Goal: Task Accomplishment & Management: Complete application form

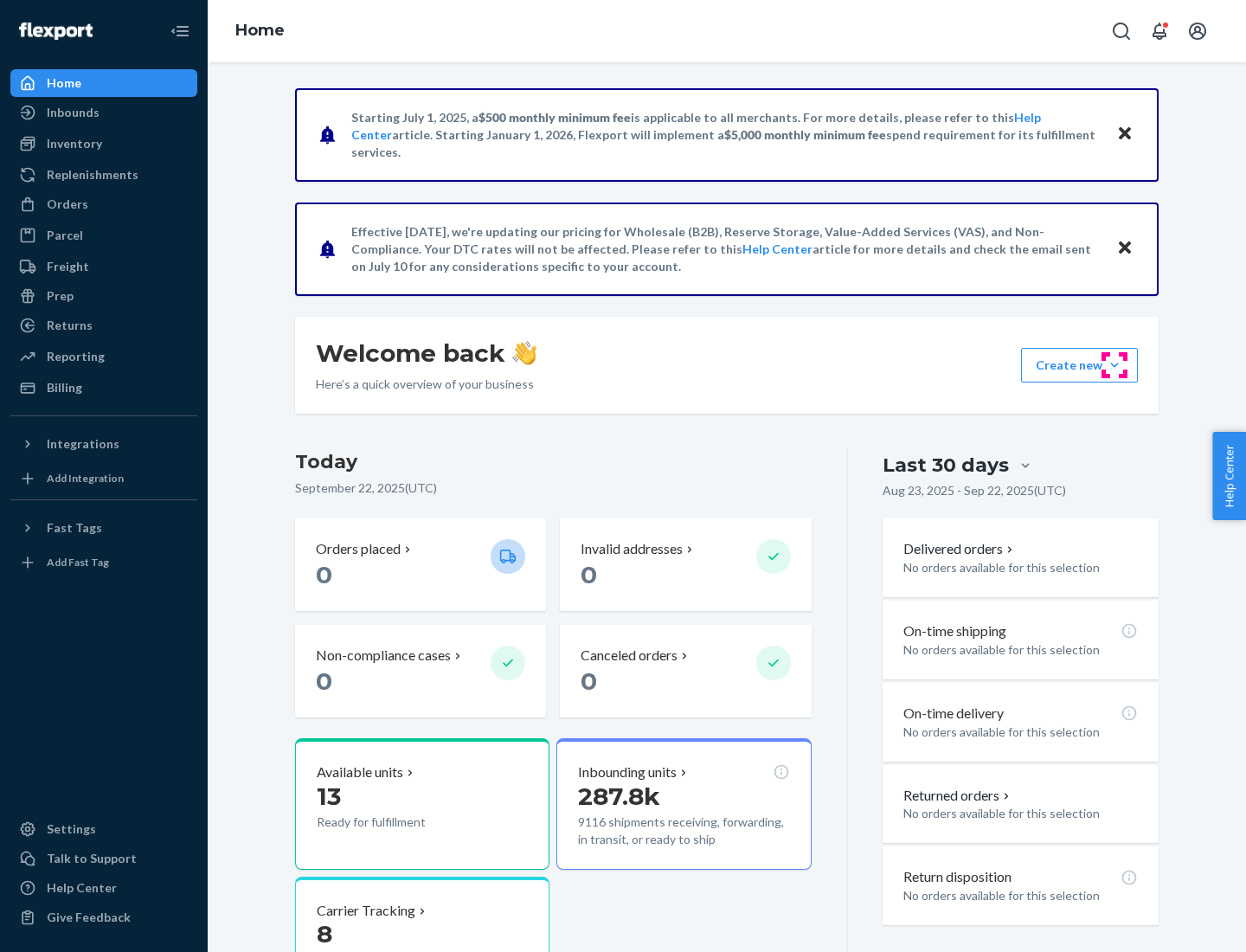
click at [1114, 365] on button "Create new Create new inbound Create new order Create new product" at bounding box center [1079, 365] width 117 height 34
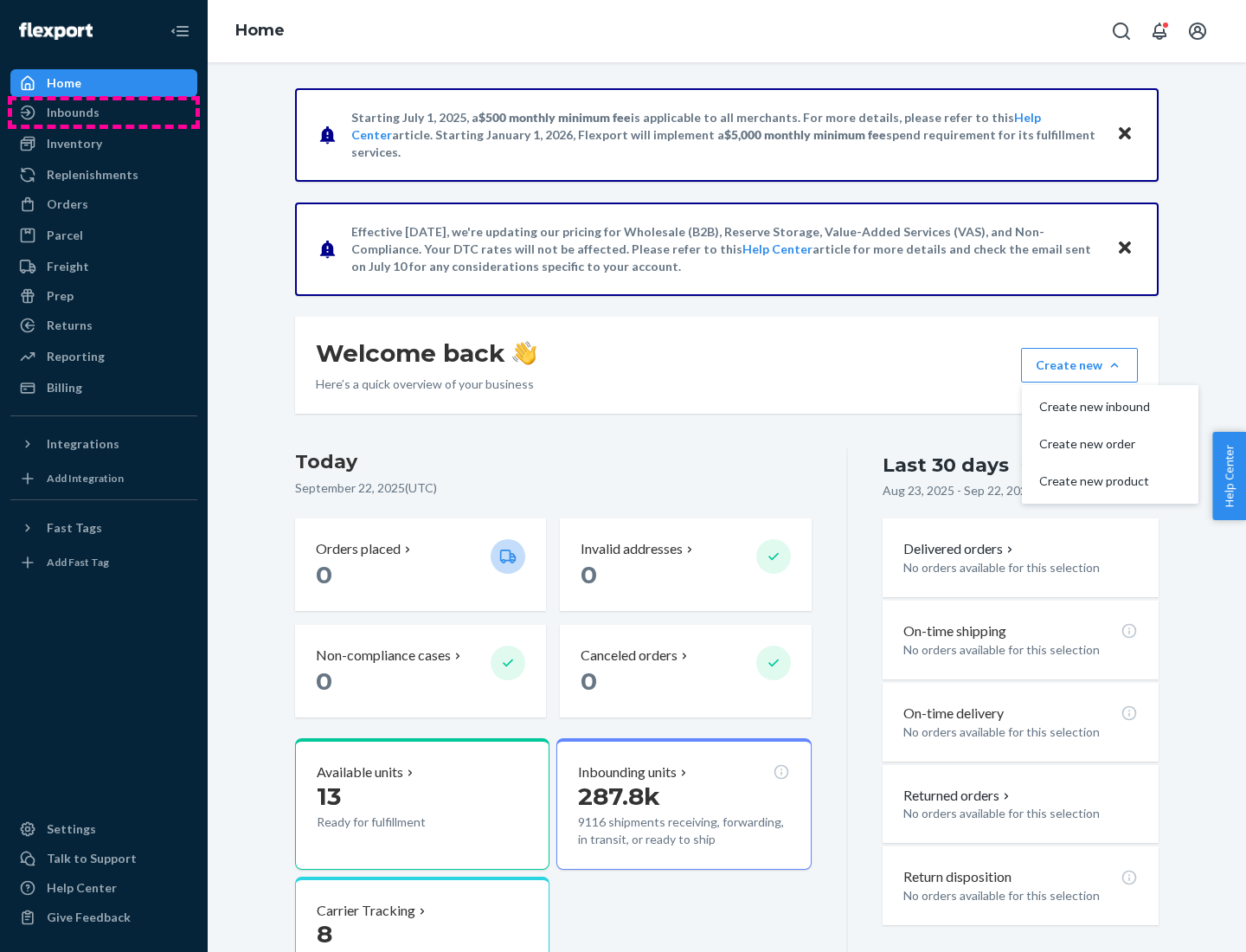
click at [104, 112] on div "Inbounds" at bounding box center [104, 112] width 183 height 24
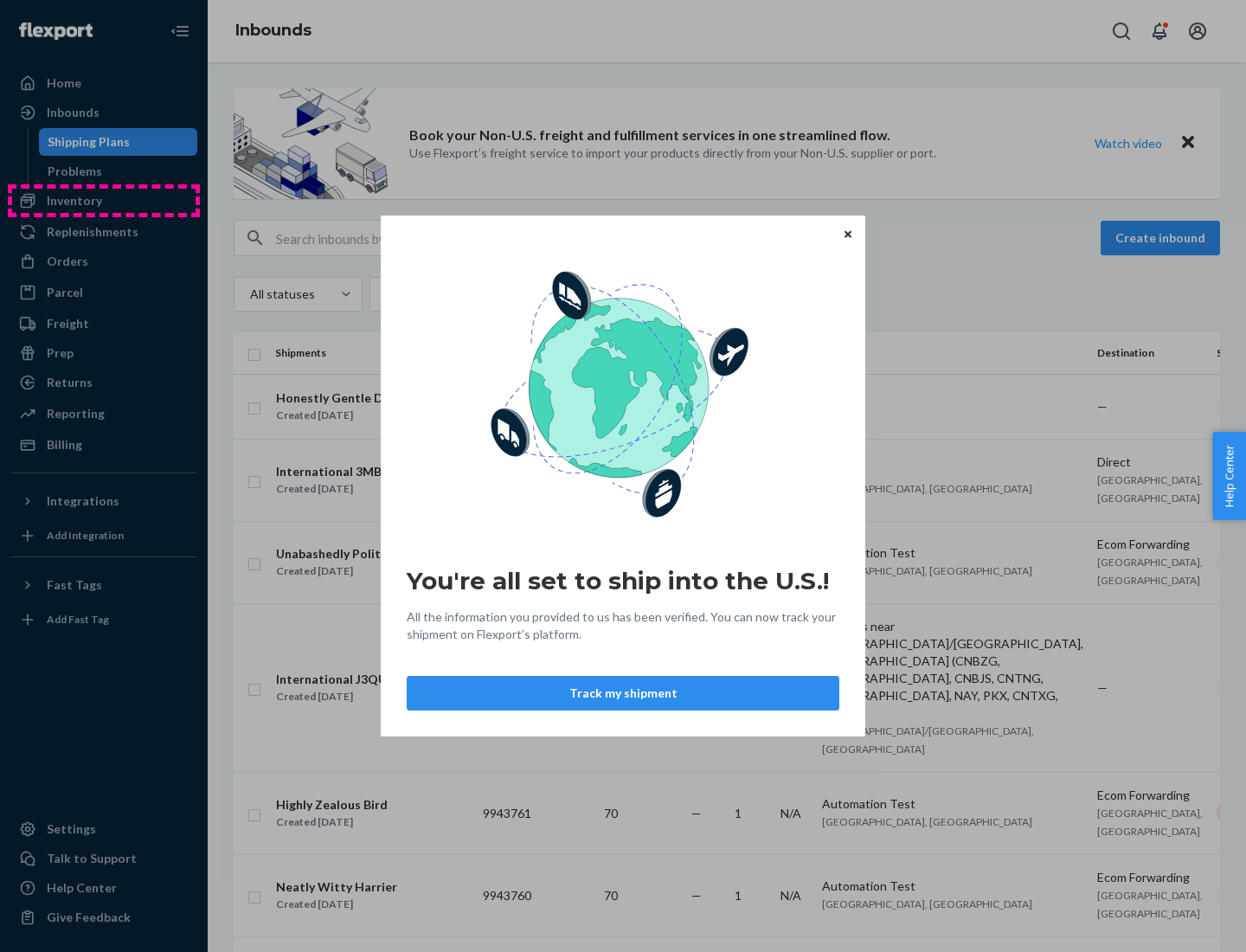
click at [104, 201] on div "You're all set to ship into the U.S.! All the information you provided to us ha…" at bounding box center [623, 476] width 1246 height 952
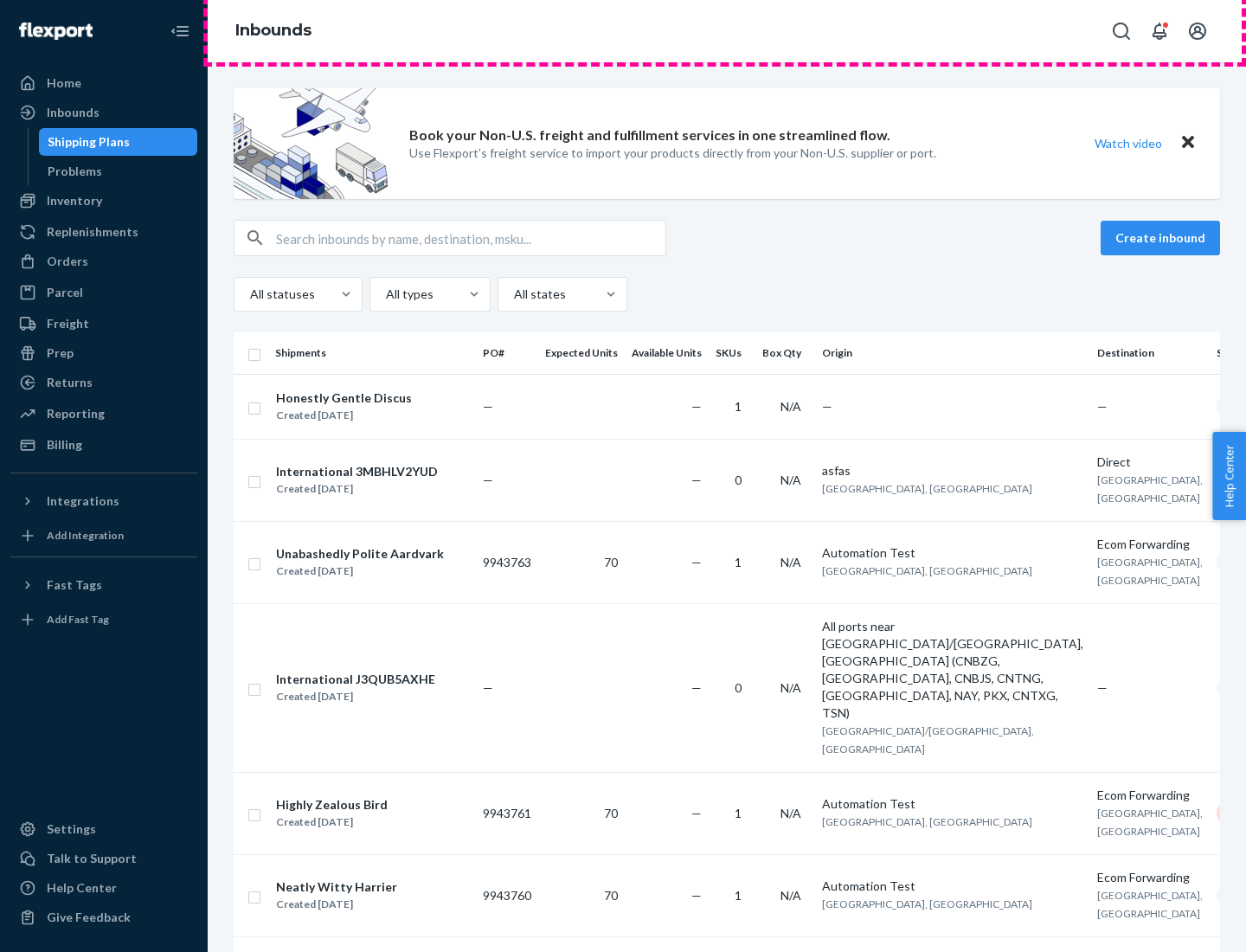
click at [727, 31] on div "Inbounds" at bounding box center [726, 31] width 1038 height 62
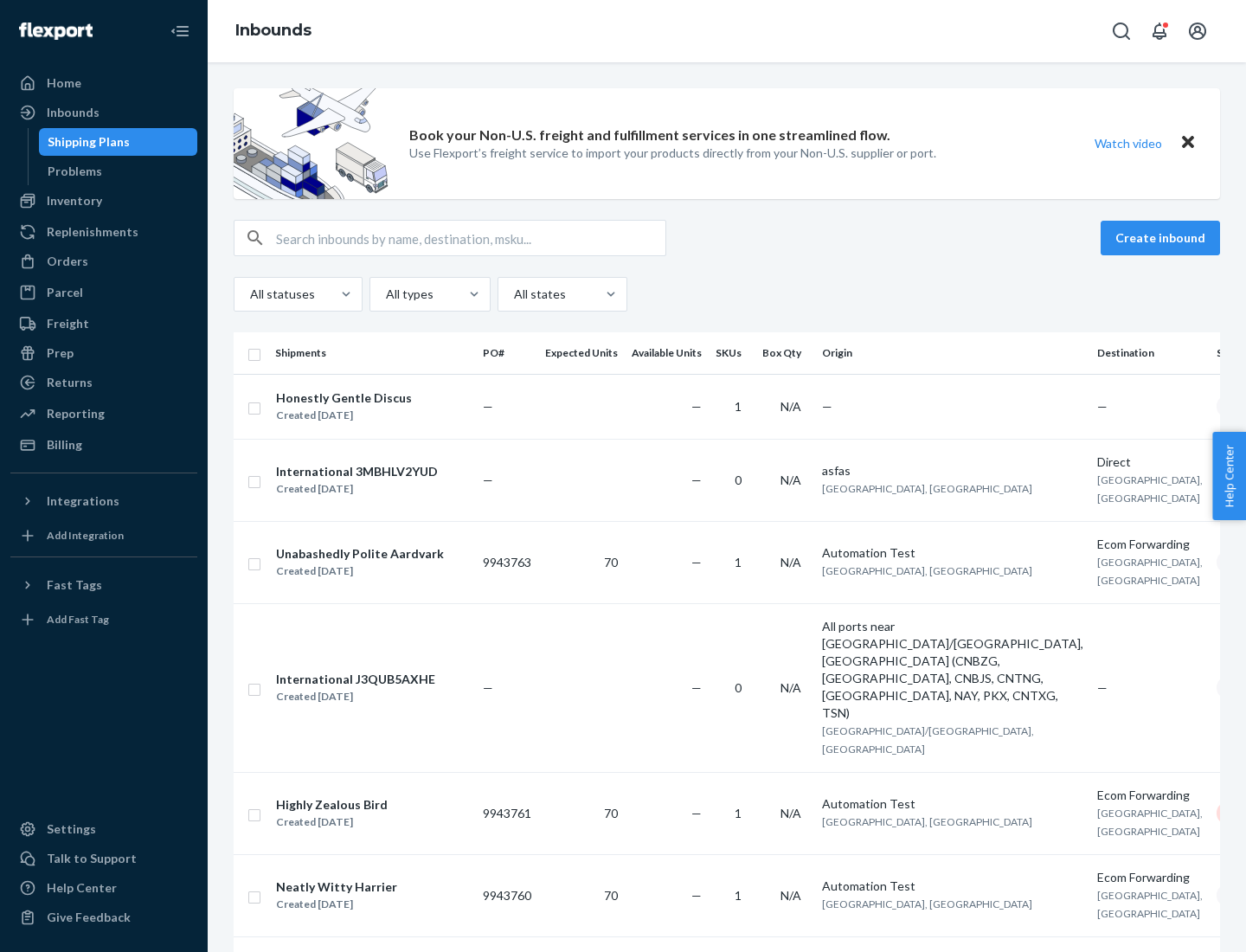
click at [727, 31] on div "Inbounds" at bounding box center [726, 31] width 1038 height 62
click at [727, 294] on div "All statuses All types All states" at bounding box center [726, 294] width 987 height 34
click at [85, 142] on div "Shipping Plans" at bounding box center [88, 142] width 82 height 18
click at [1164, 238] on button "Create inbound" at bounding box center [1160, 237] width 120 height 34
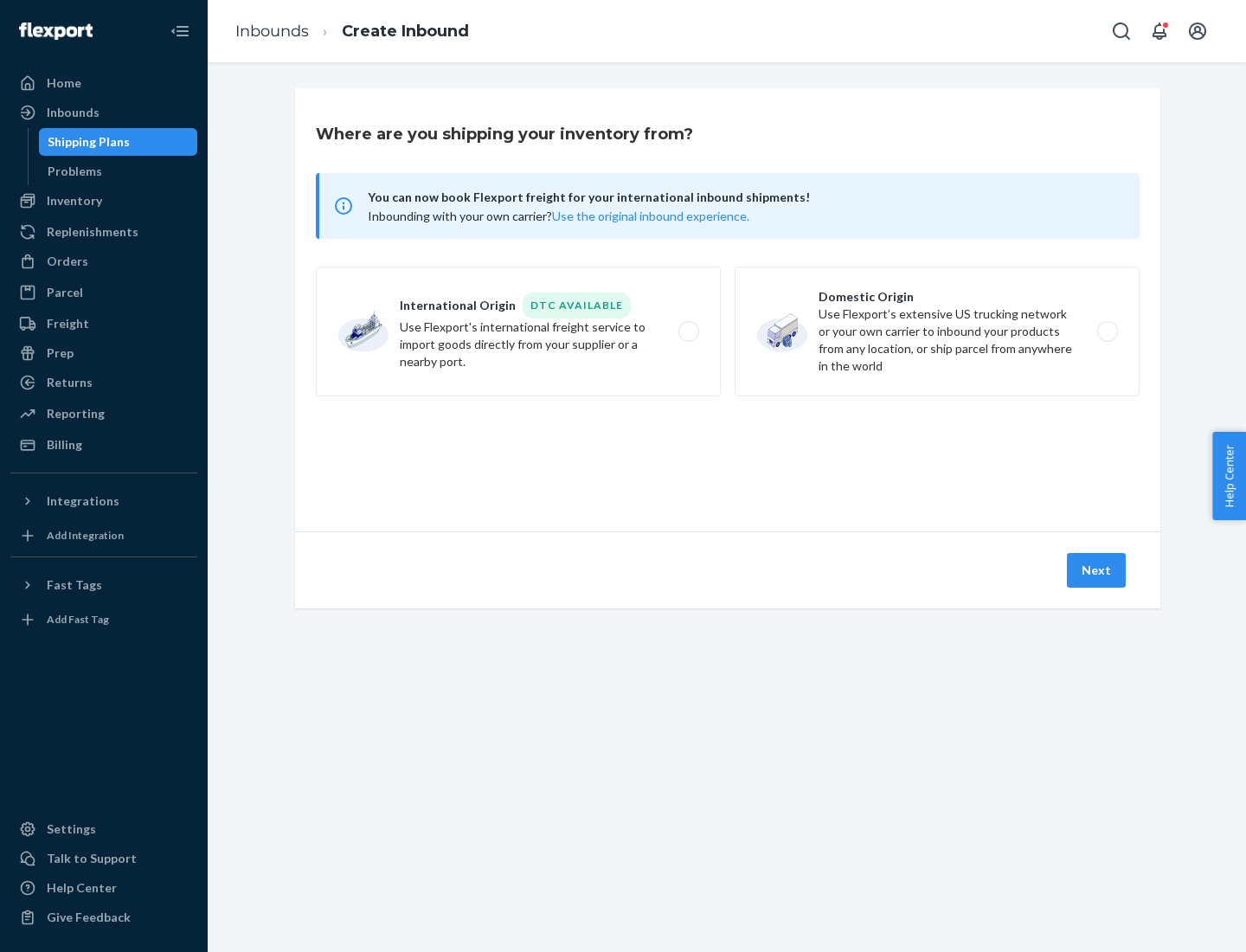
click at [519, 332] on label "International Origin DTC Available Use Flexport's international freight service…" at bounding box center [518, 332] width 405 height 130
click at [688, 332] on input "International Origin DTC Available Use Flexport's international freight service…" at bounding box center [694, 332] width 11 height 11
radio input "true"
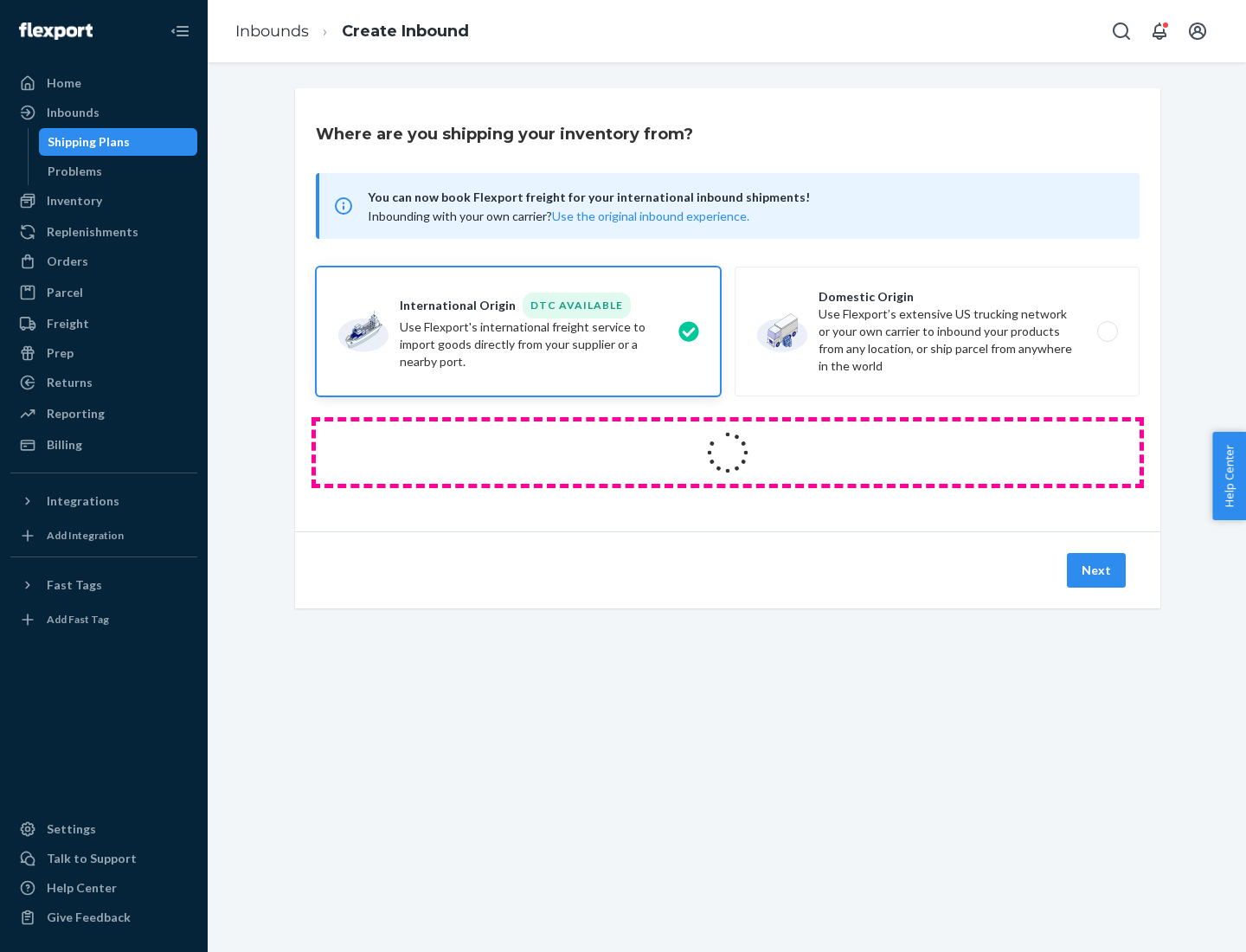
click at [728, 453] on icon at bounding box center [728, 452] width 51 height 51
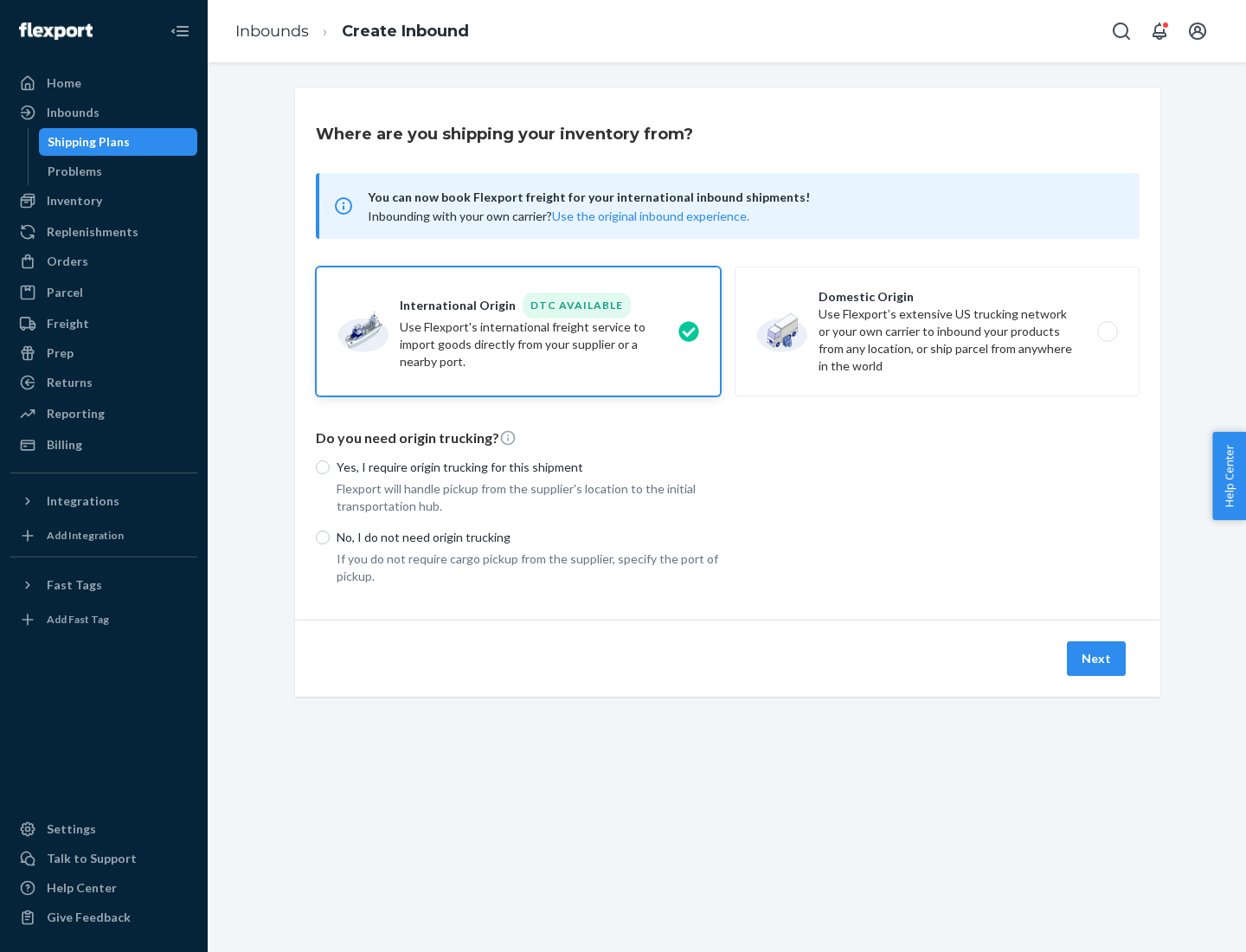
click at [529, 467] on p "Yes, I require origin trucking for this shipment" at bounding box center [528, 467] width 384 height 18
click at [330, 467] on input "Yes, I require origin trucking for this shipment" at bounding box center [322, 467] width 14 height 14
radio input "true"
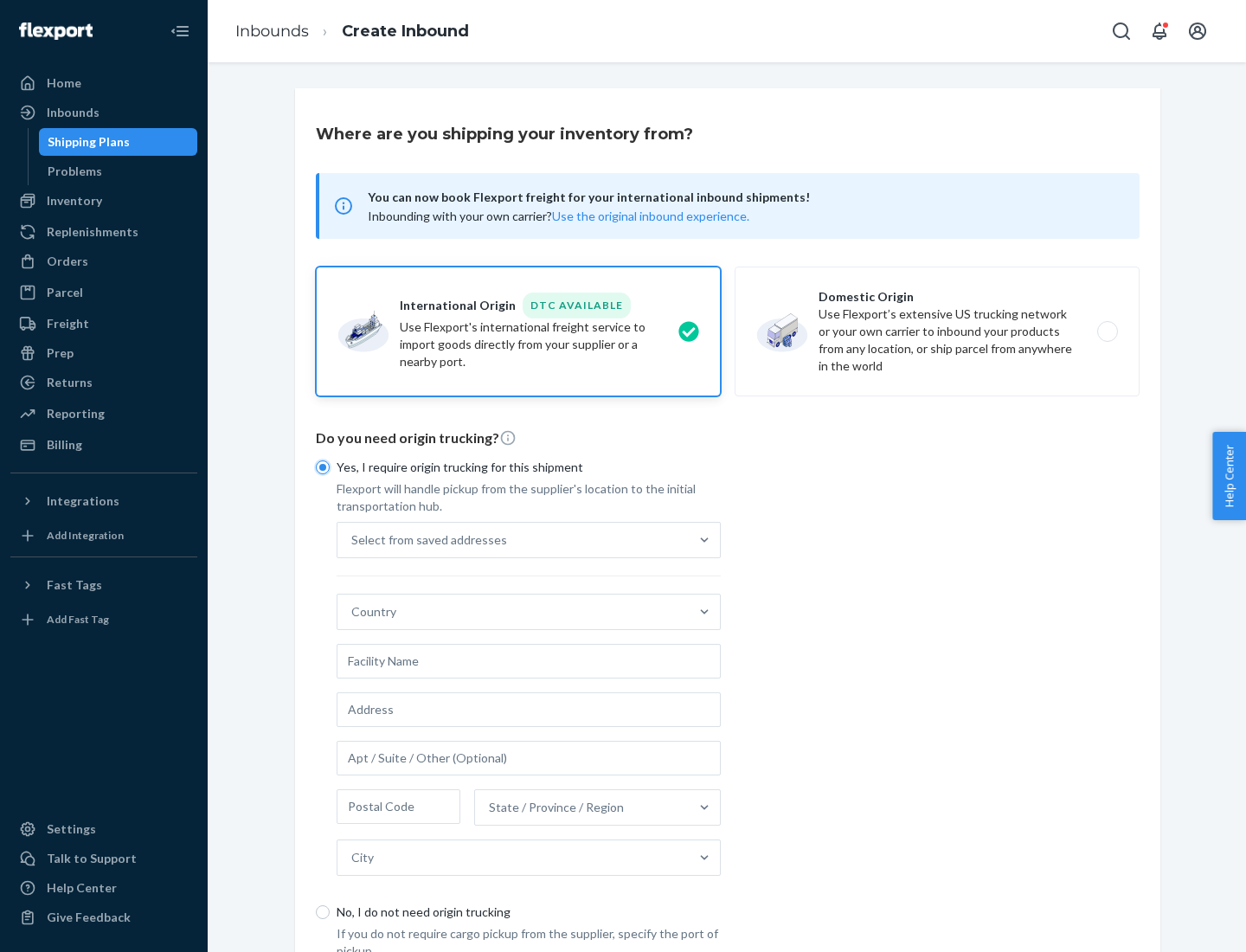
scroll to position [32, 0]
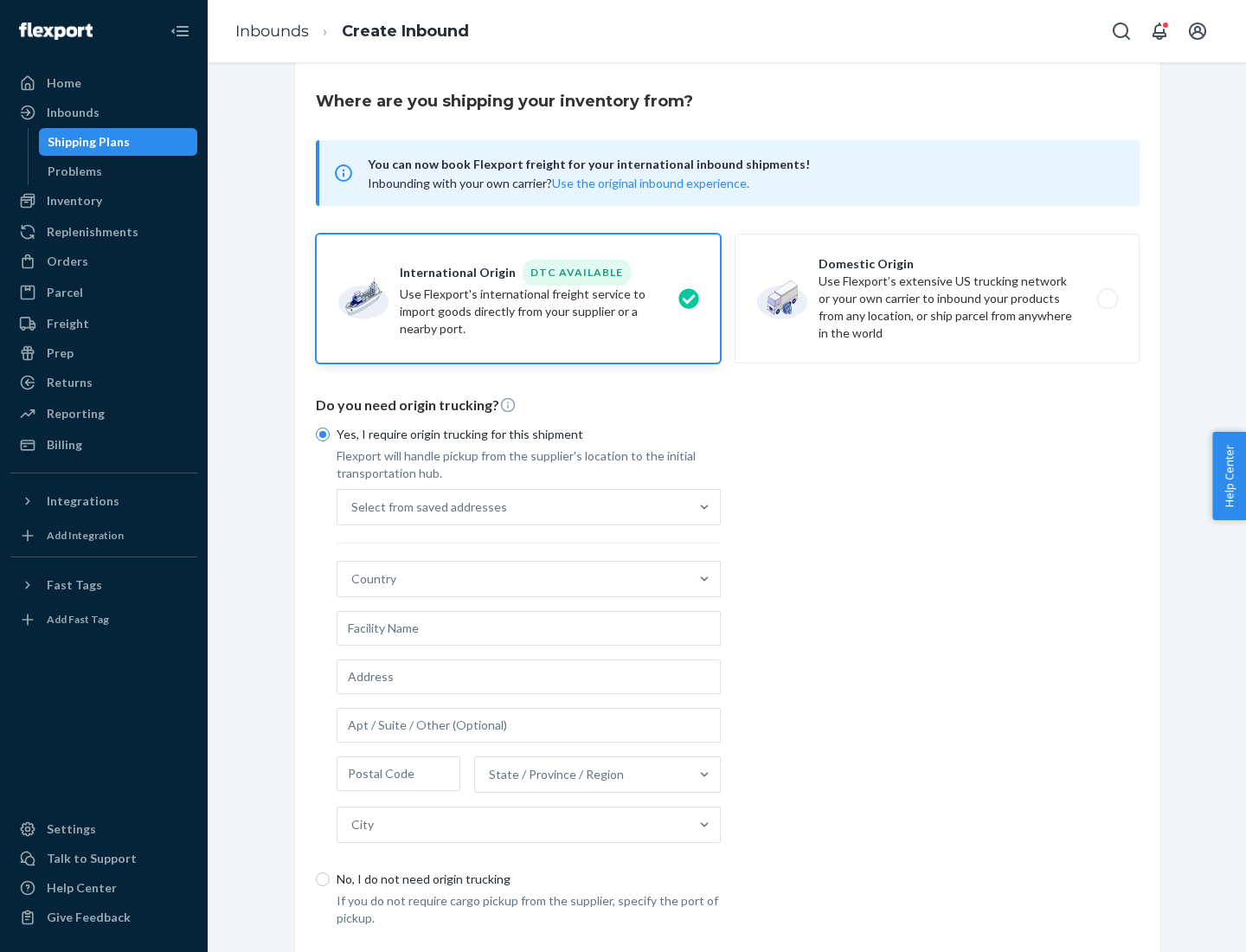
click at [513, 507] on div "Select from saved addresses" at bounding box center [512, 507] width 351 height 34
click at [353, 507] on input "Select from saved addresses" at bounding box center [352, 507] width 2 height 18
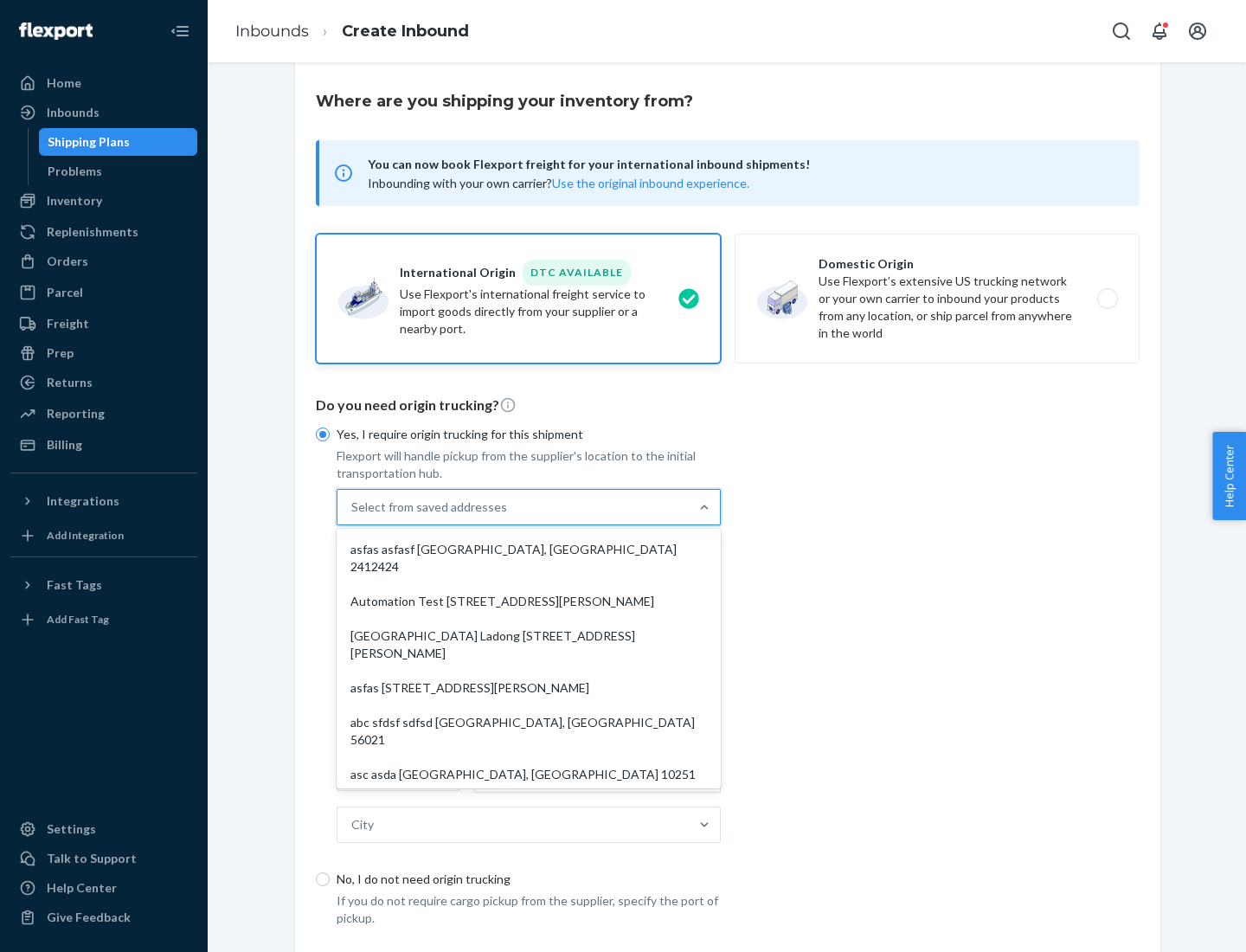
scroll to position [75, 0]
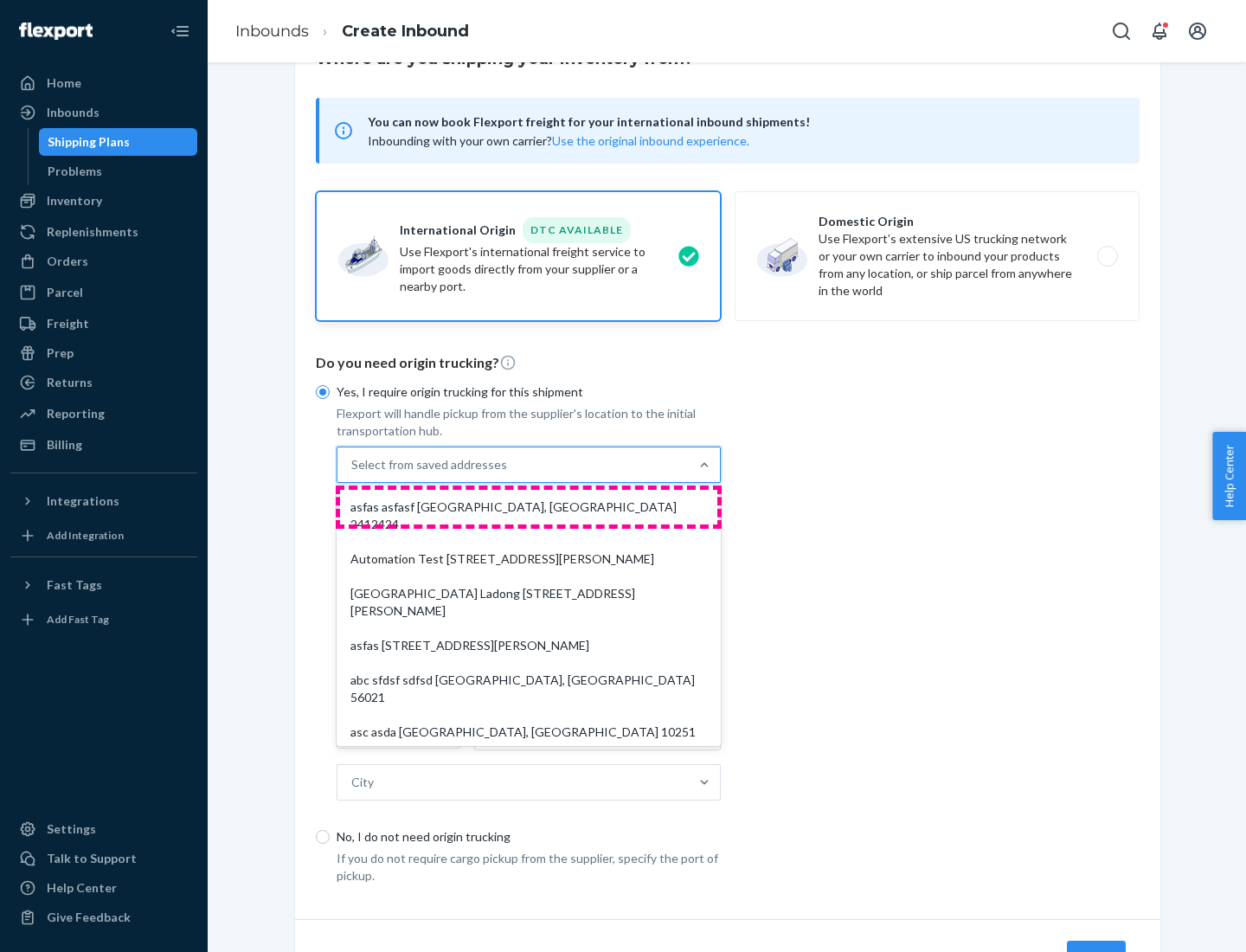
click at [529, 507] on div "asfas asfasf [GEOGRAPHIC_DATA], [GEOGRAPHIC_DATA] 2412424" at bounding box center [528, 516] width 377 height 52
click at [353, 473] on input "option asfas asfasf [GEOGRAPHIC_DATA], [GEOGRAPHIC_DATA] 2412424 focused, 1 of …" at bounding box center [352, 464] width 2 height 18
type input "asfas"
type input "asfasf"
type input "2412424"
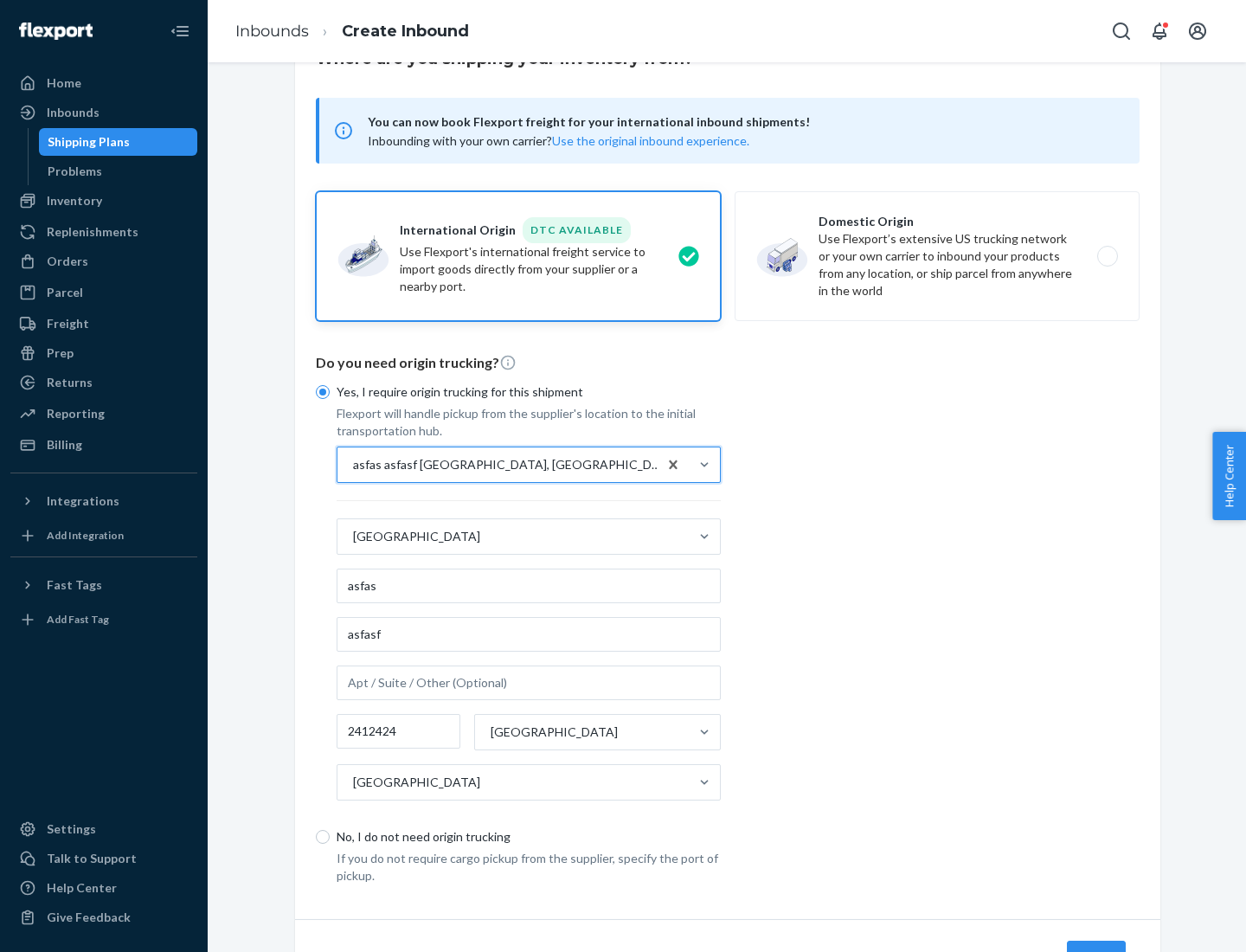
scroll to position [161, 0]
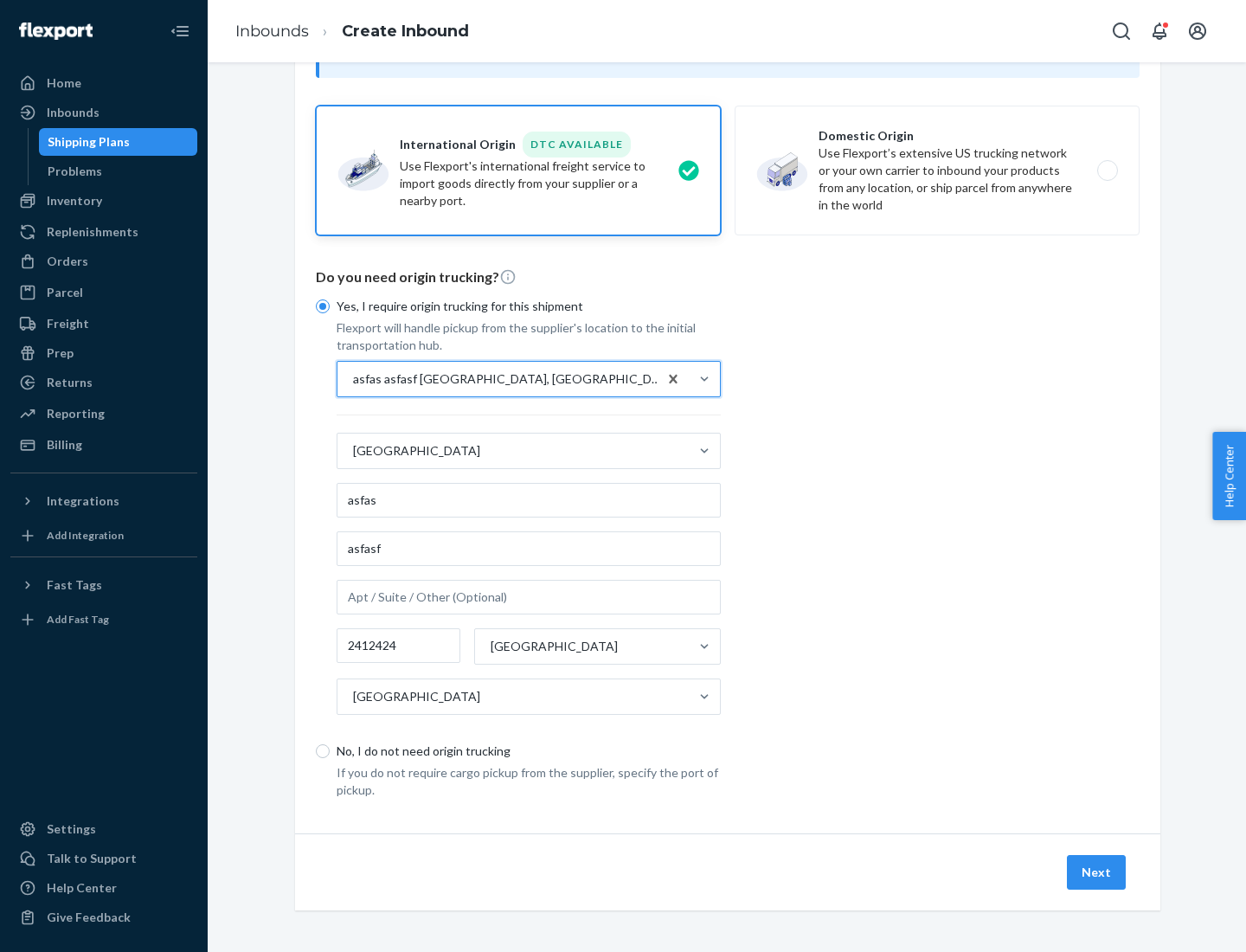
click at [1098, 871] on button "Next" at bounding box center [1097, 871] width 59 height 34
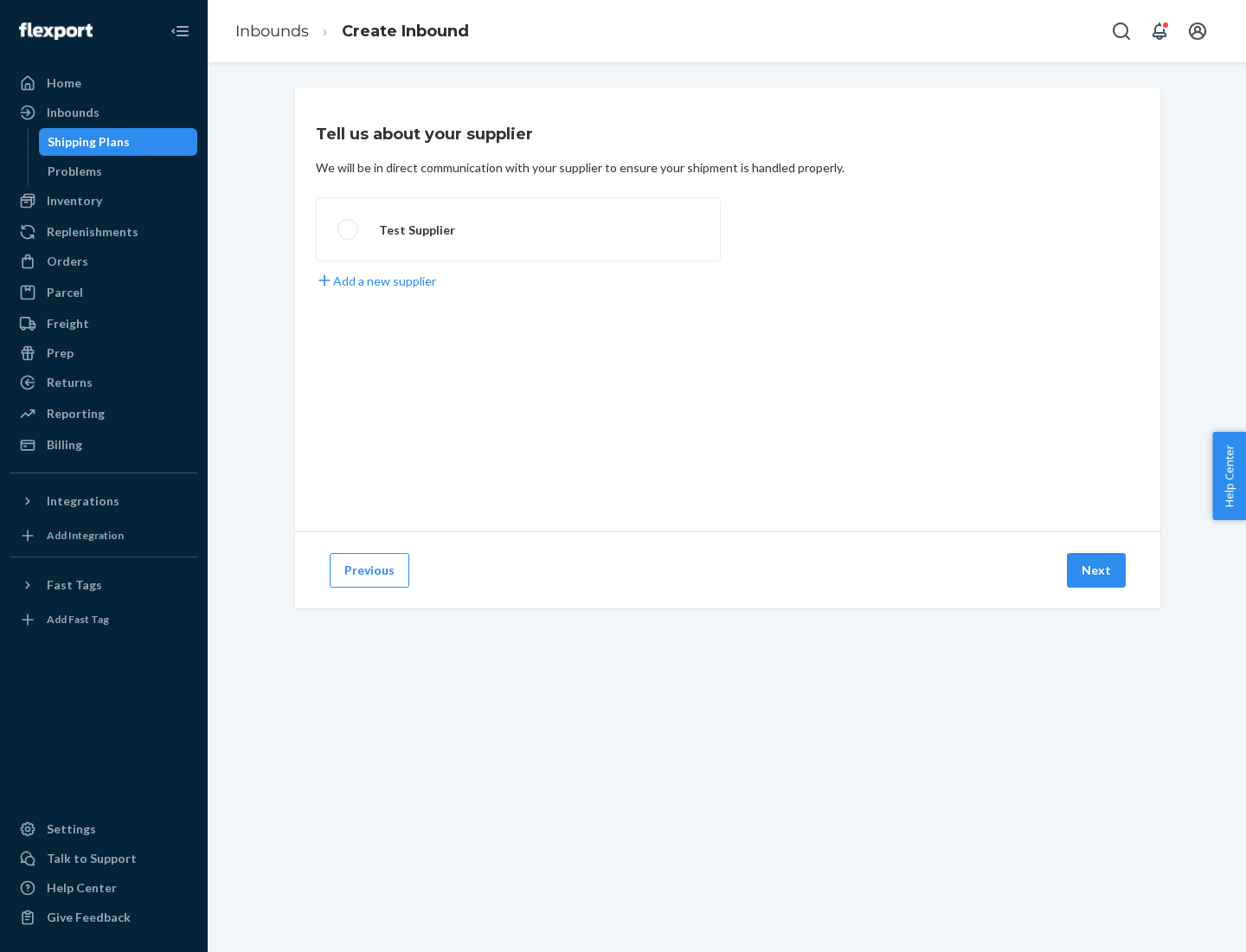
click at [519, 230] on label "Test Supplier" at bounding box center [518, 229] width 405 height 64
click at [348, 230] on input "Test Supplier" at bounding box center [343, 230] width 11 height 11
radio input "true"
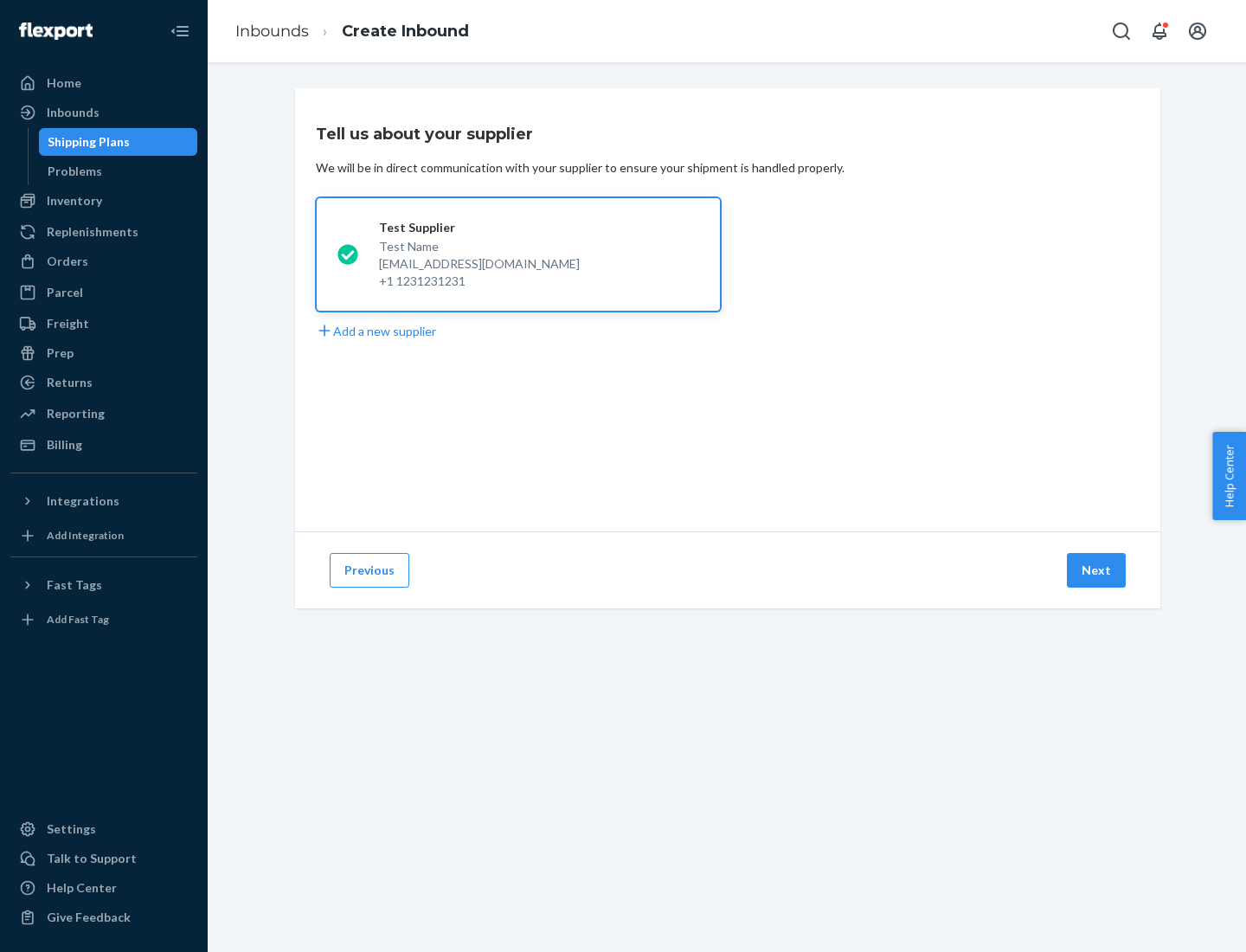
click at [1098, 570] on button "Next" at bounding box center [1097, 570] width 59 height 34
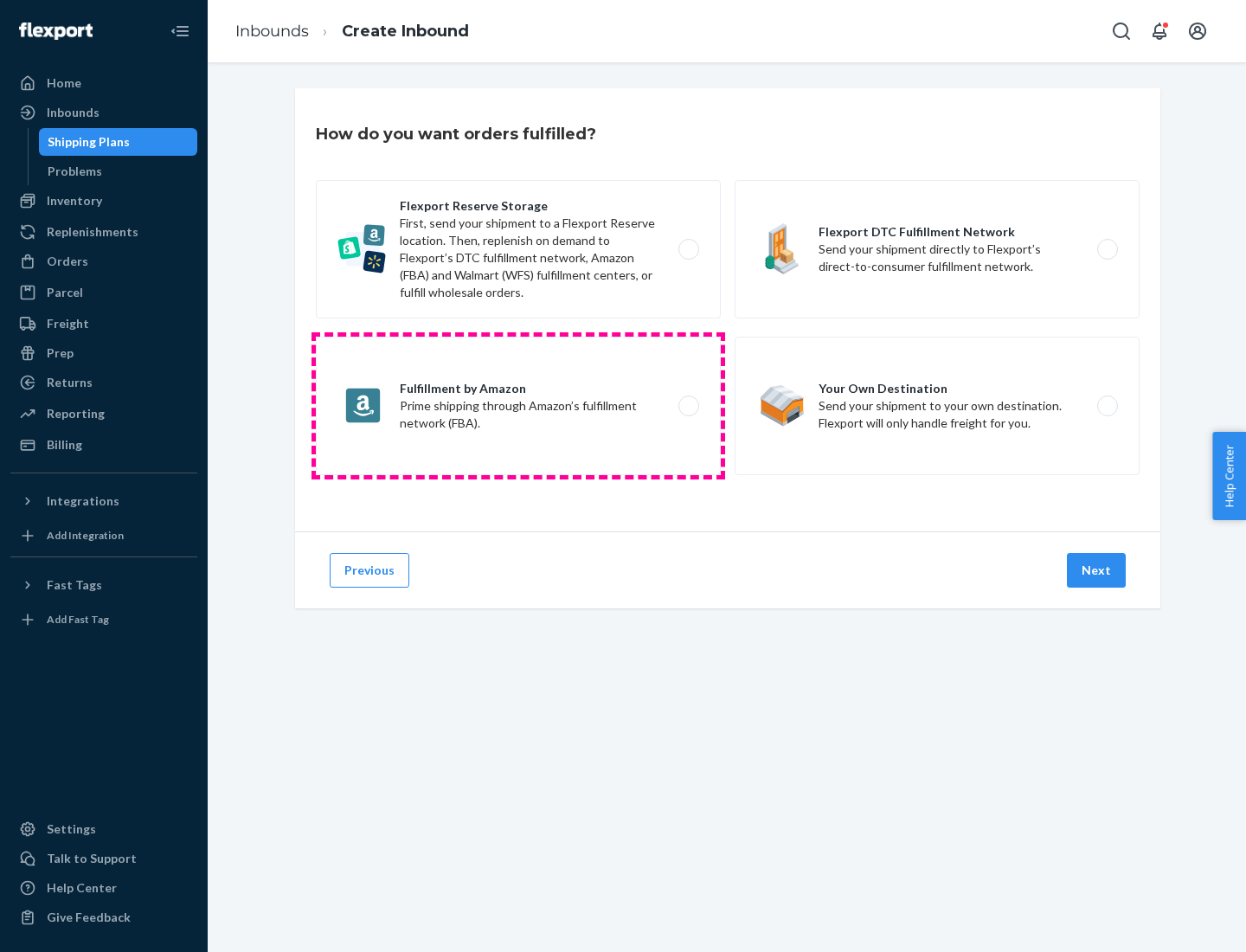
click at [519, 406] on label "Fulfillment by Amazon Prime shipping through Amazon’s fulfillment network (FBA)." at bounding box center [518, 405] width 405 height 138
click at [688, 406] on input "Fulfillment by Amazon Prime shipping through Amazon’s fulfillment network (FBA)." at bounding box center [694, 407] width 11 height 11
radio input "true"
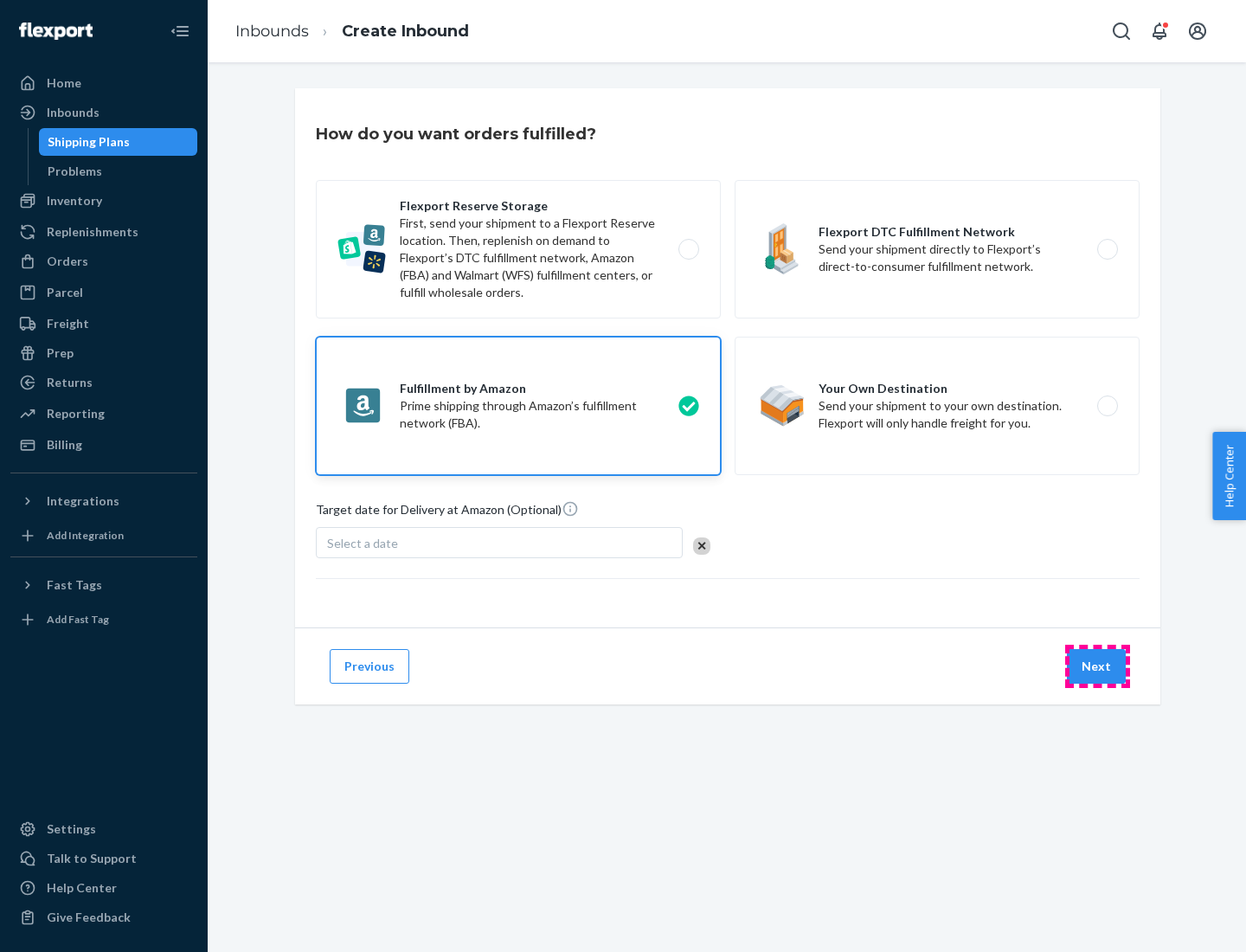
click at [1098, 666] on button "Next" at bounding box center [1097, 666] width 59 height 34
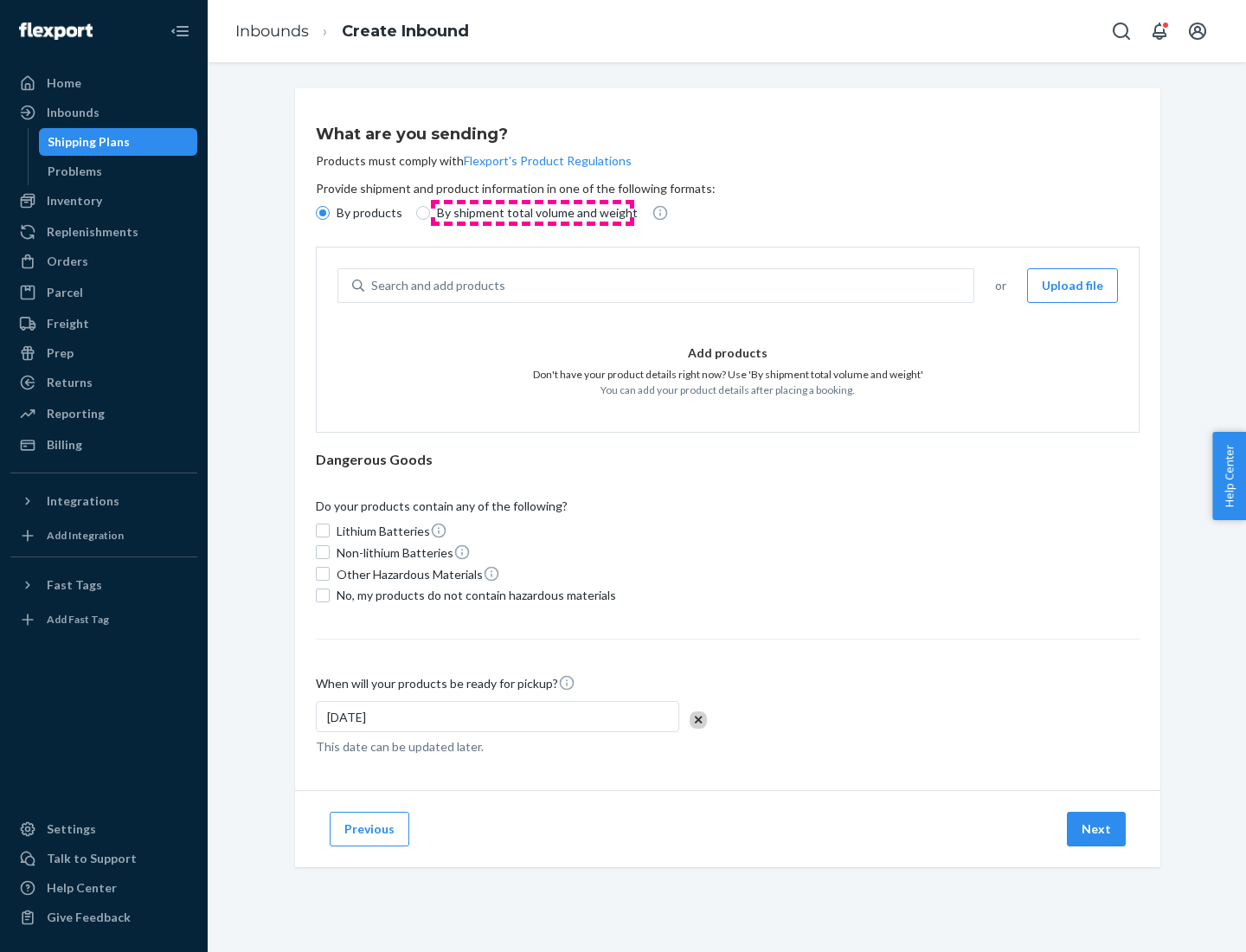
click at [533, 213] on p "By shipment total volume and weight" at bounding box center [537, 212] width 201 height 18
click at [430, 213] on input "By shipment total volume and weight" at bounding box center [422, 212] width 14 height 14
radio input "true"
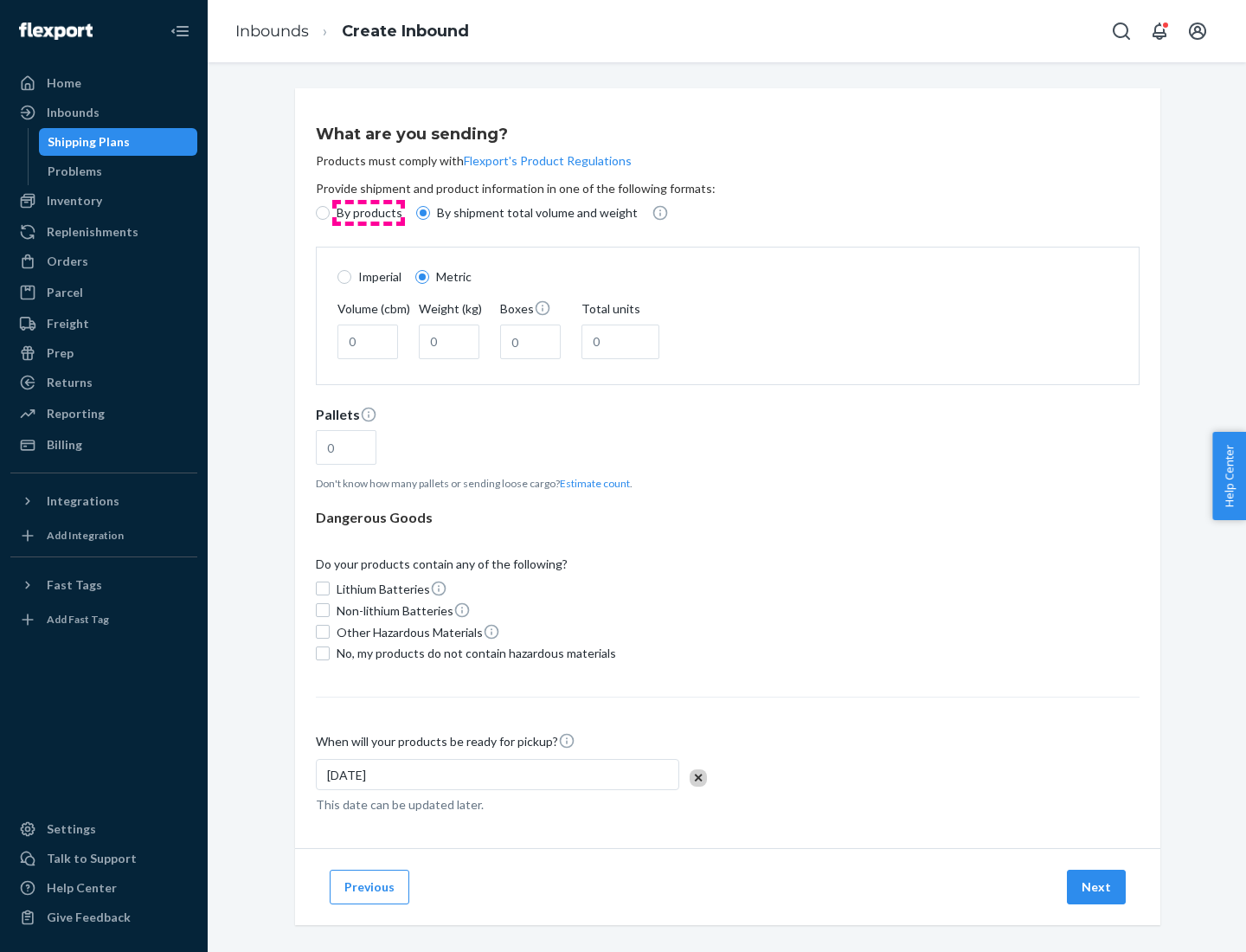
click at [368, 213] on p "By products" at bounding box center [369, 212] width 66 height 18
click at [330, 213] on input "By products" at bounding box center [322, 212] width 14 height 14
radio input "true"
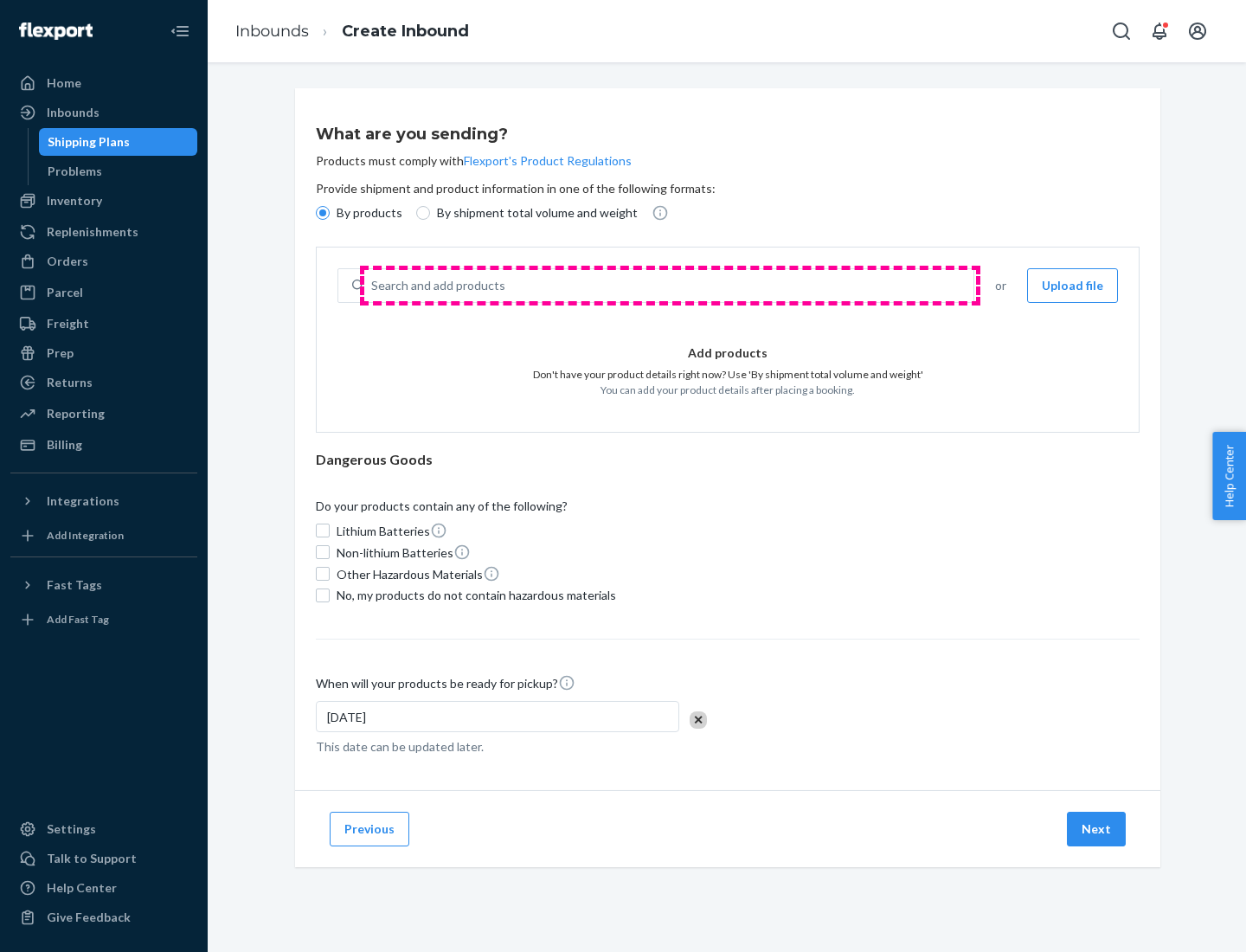
click at [670, 285] on div "Search and add products" at bounding box center [669, 285] width 610 height 31
click at [373, 285] on input "Search and add products" at bounding box center [372, 285] width 2 height 18
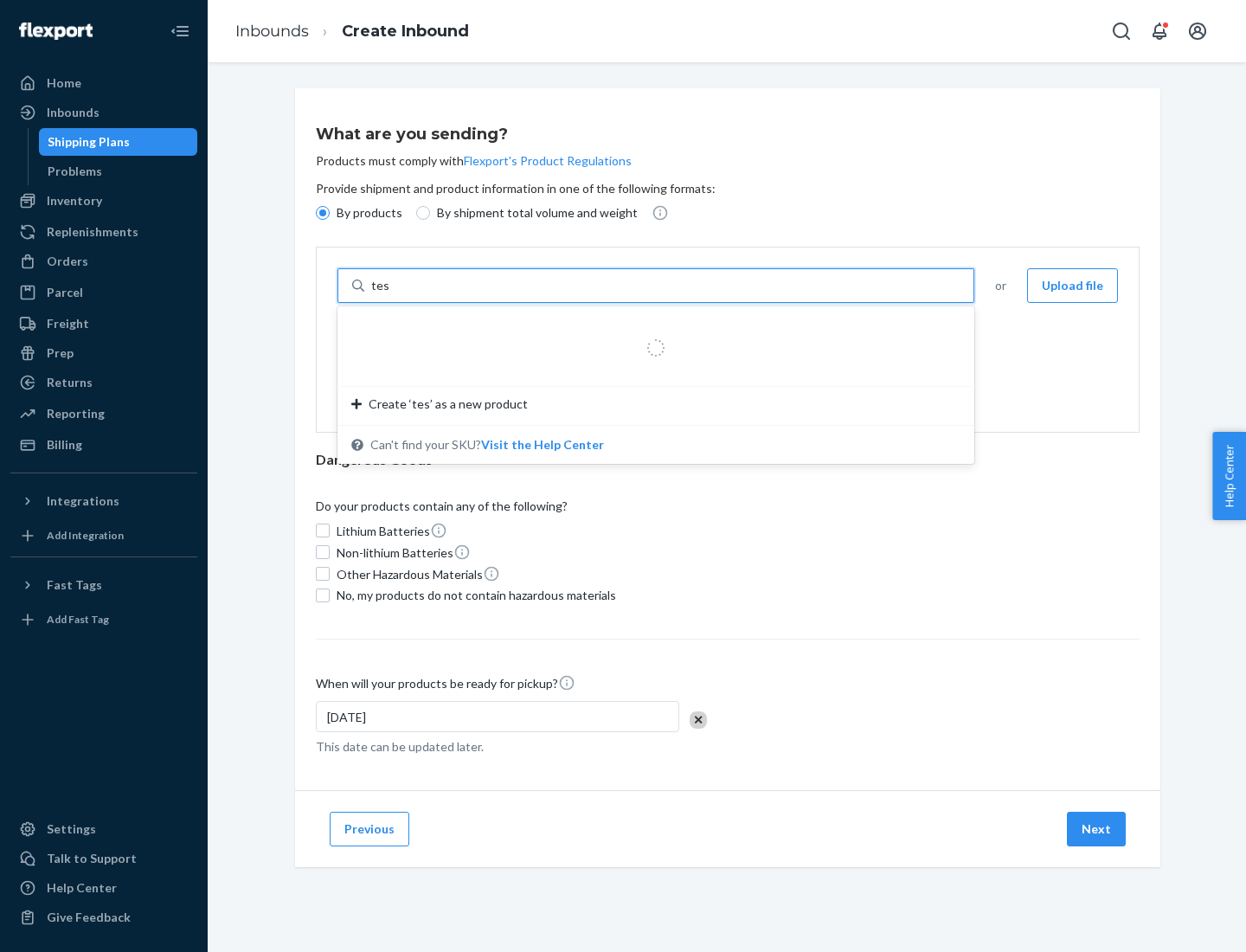
type input "test"
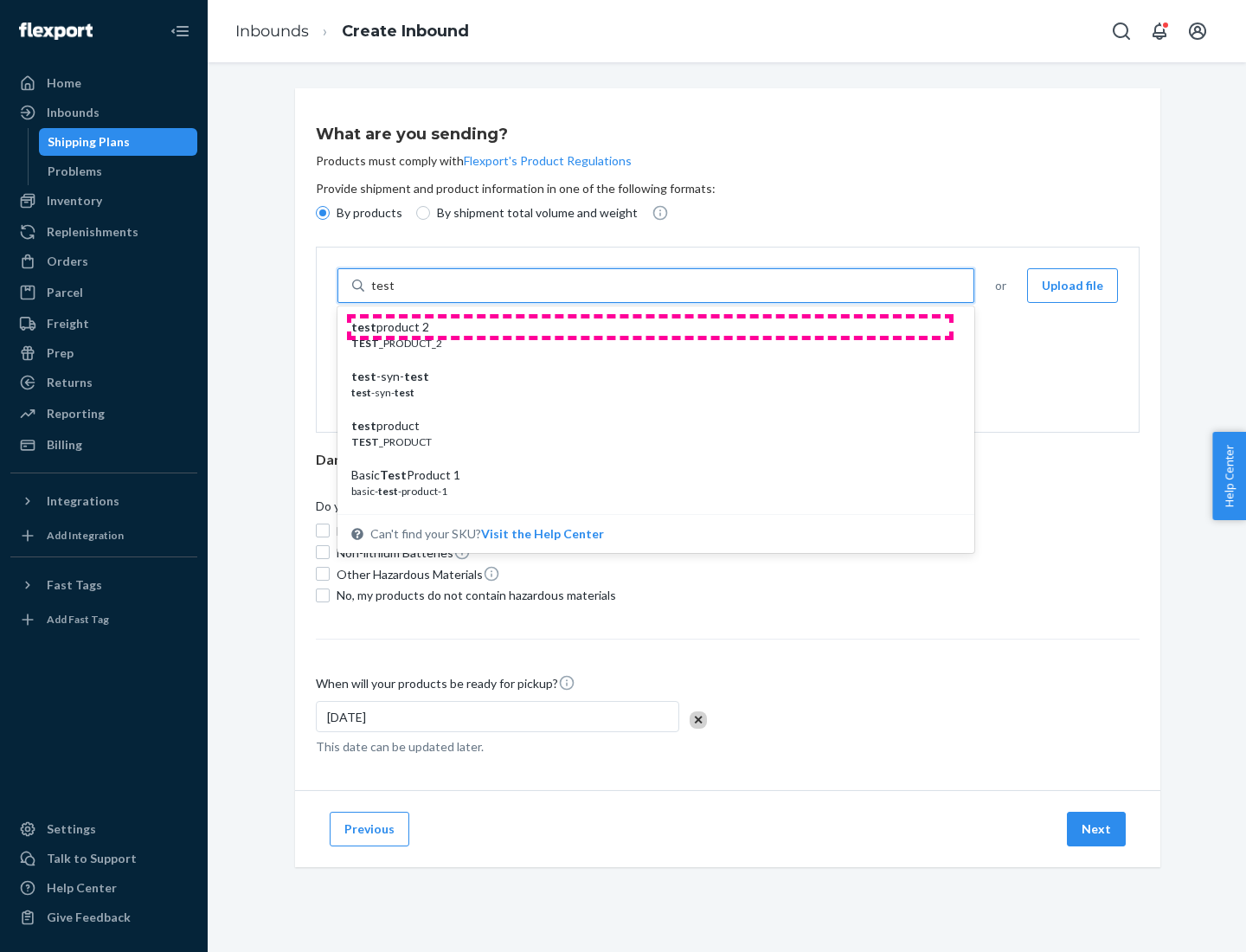
click at [650, 327] on div "test product 2" at bounding box center [648, 327] width 596 height 18
click at [394, 294] on input "test" at bounding box center [383, 285] width 22 height 18
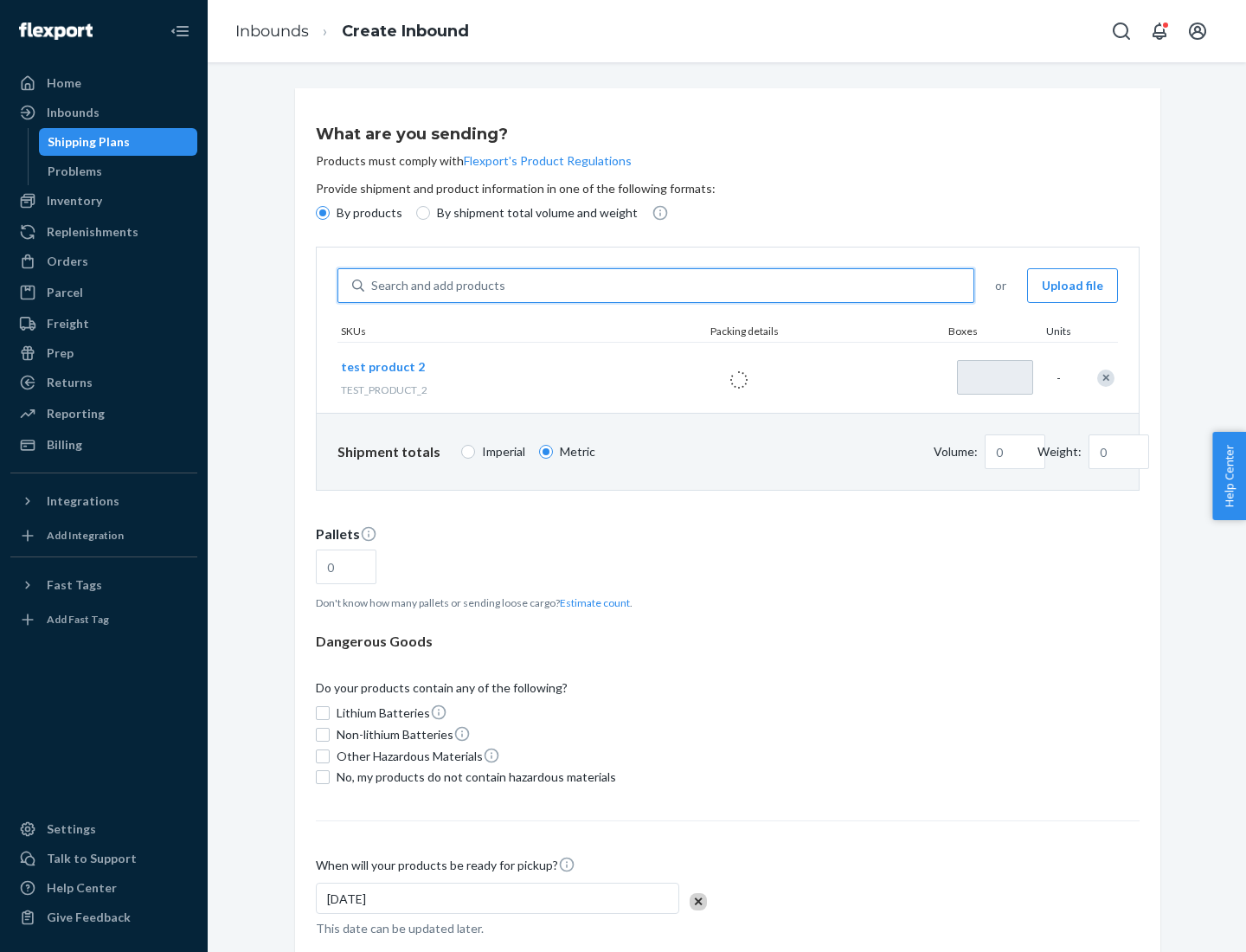
type input "1"
type input "0.02"
type input "22.23"
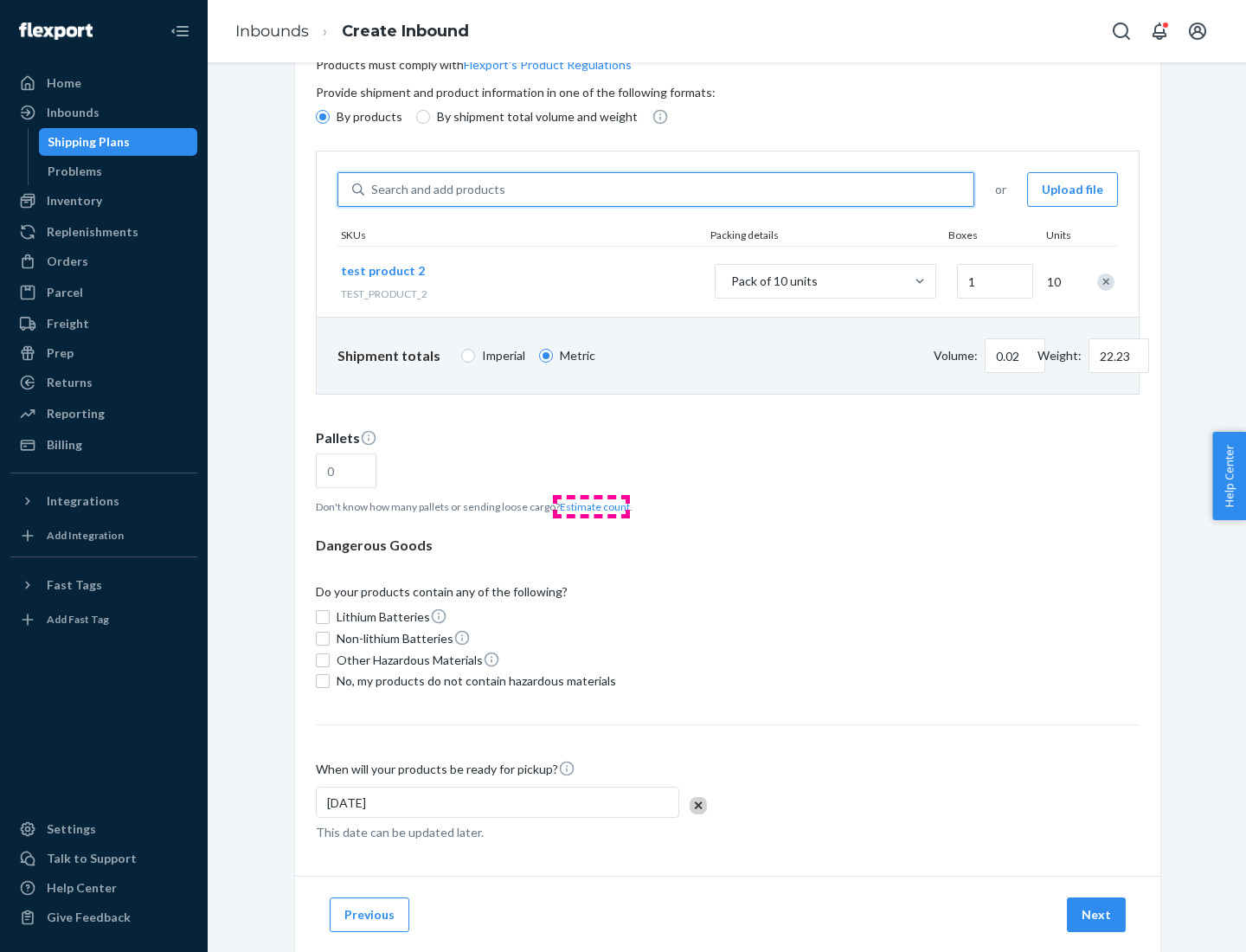
click at [591, 507] on button "Estimate count" at bounding box center [595, 507] width 70 height 15
type input "1"
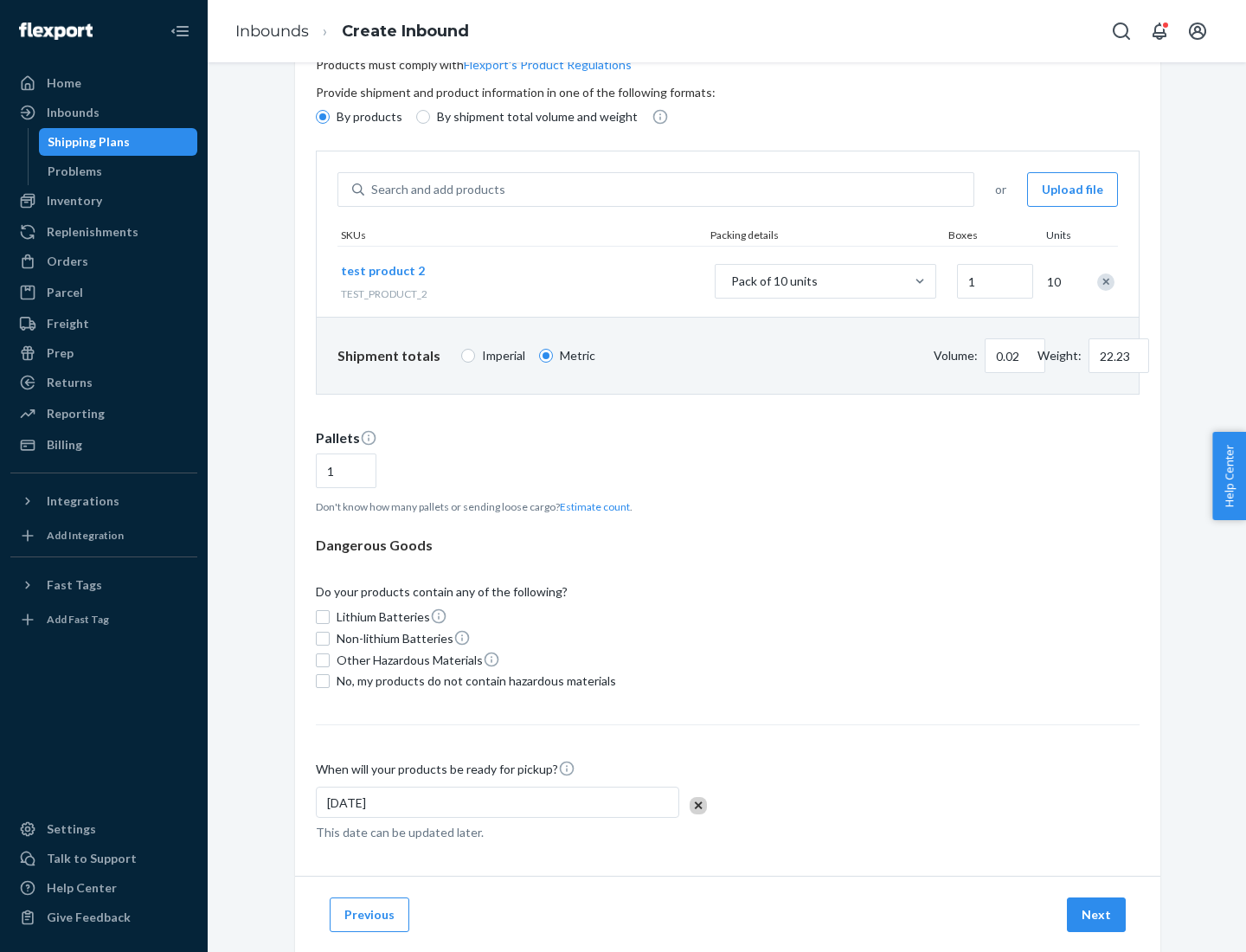
scroll to position [138, 0]
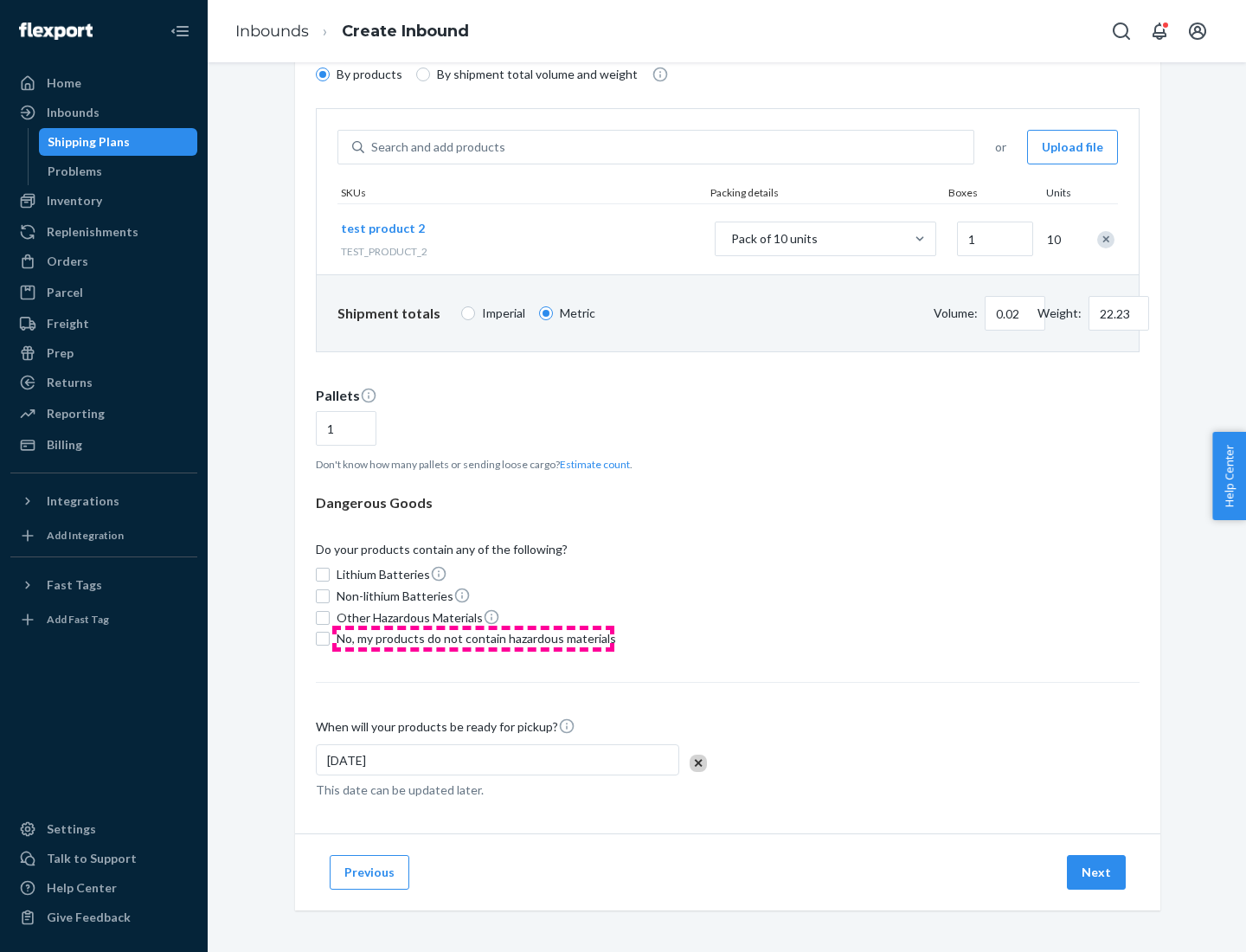
click at [473, 638] on span "No, my products do not contain hazardous materials" at bounding box center [476, 638] width 280 height 18
click at [330, 638] on input "No, my products do not contain hazardous materials" at bounding box center [322, 638] width 14 height 14
checkbox input "true"
click at [1098, 872] on button "Next" at bounding box center [1097, 871] width 59 height 34
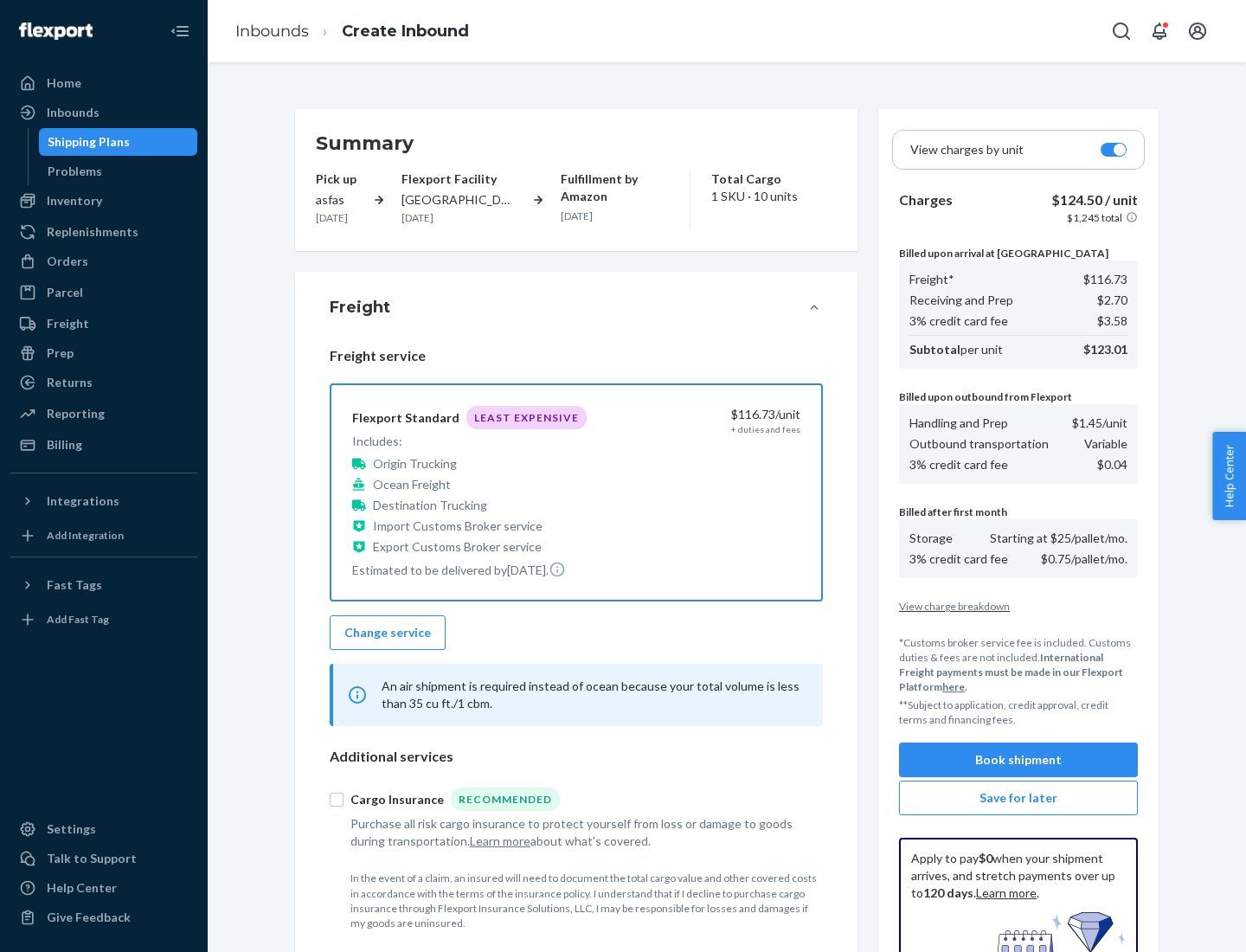
scroll to position [253, 0]
